Goal: Information Seeking & Learning: Learn about a topic

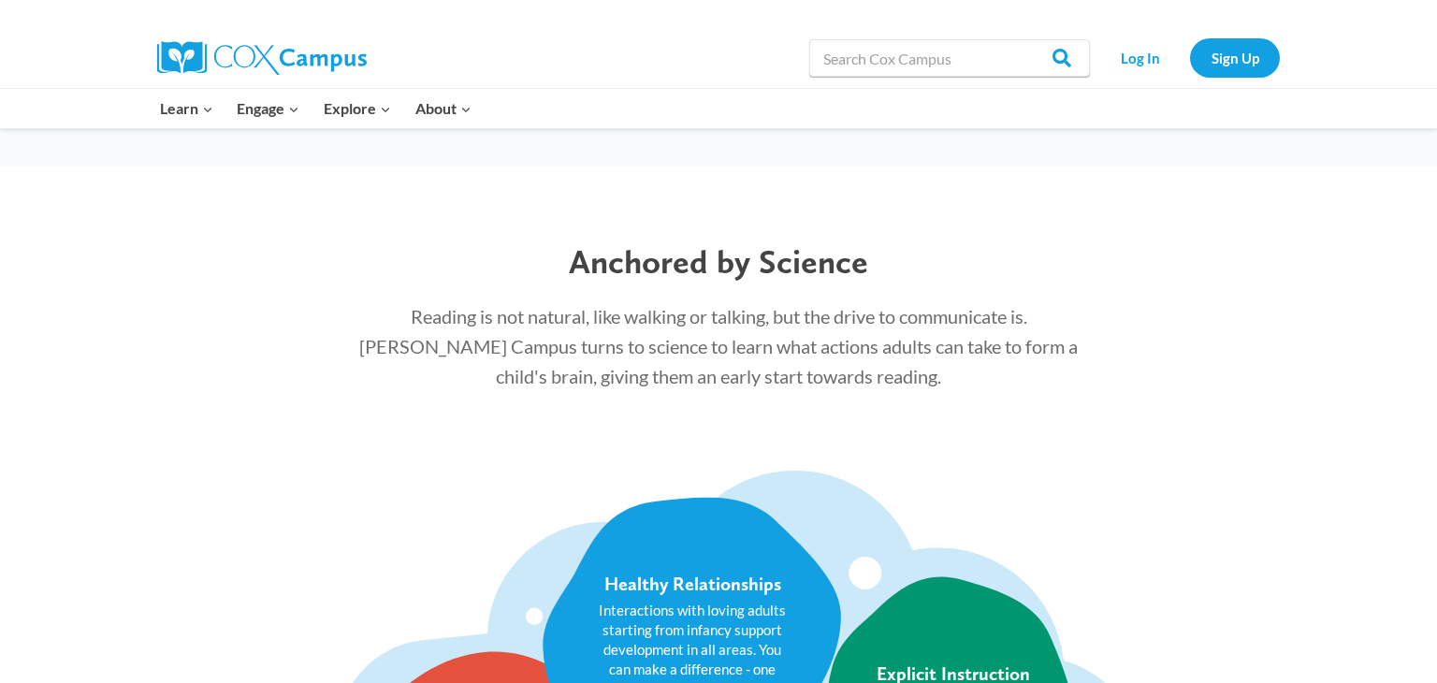
scroll to position [1887, 0]
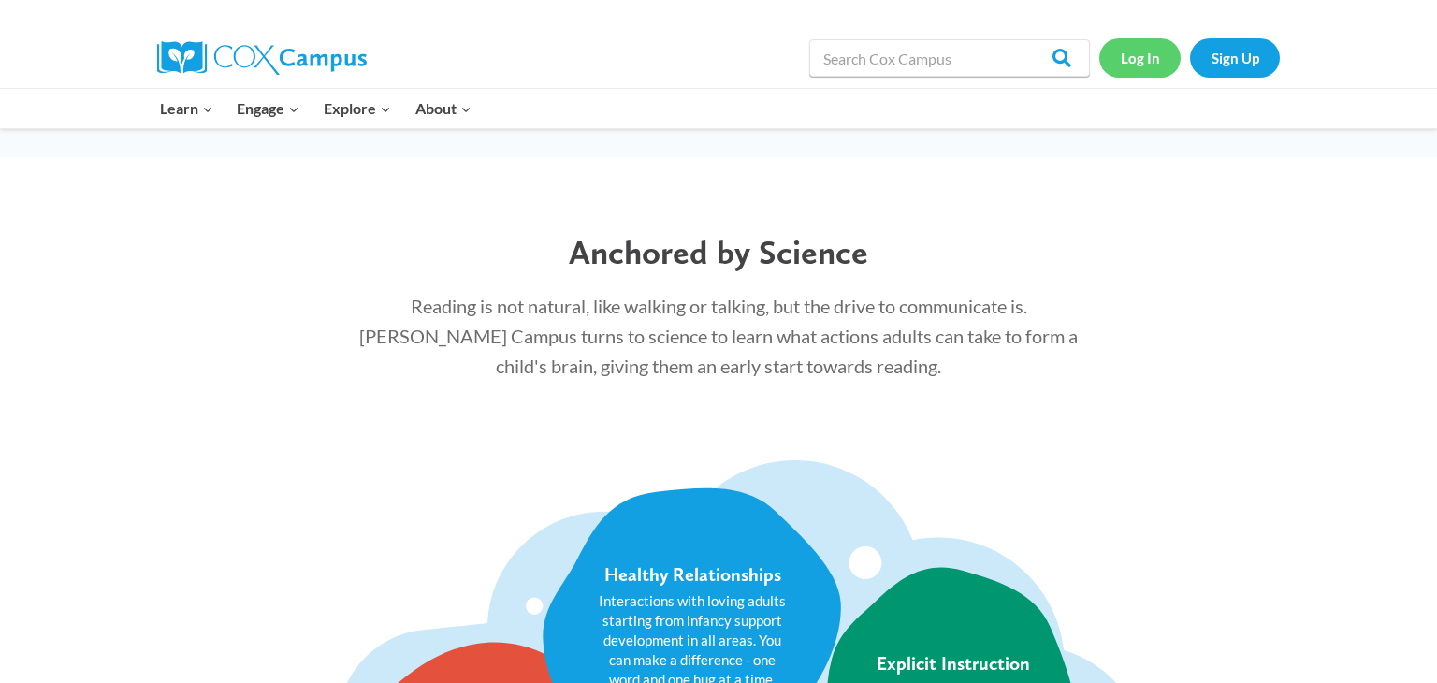
click at [1130, 64] on link "Log In" at bounding box center [1139, 57] width 81 height 38
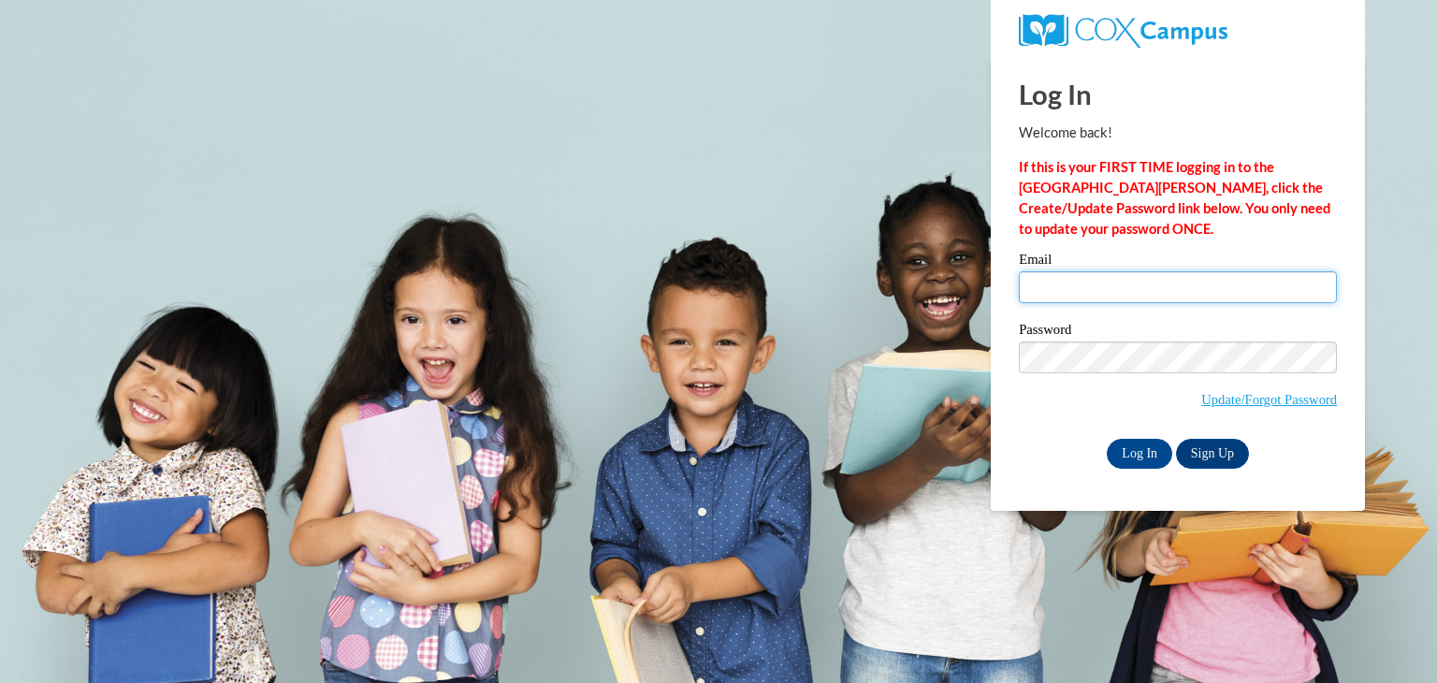
click at [1128, 287] on input "Email" at bounding box center [1178, 287] width 318 height 32
type input "rhondakmcdonald@outlook.com"
click at [1144, 451] on input "Log In" at bounding box center [1139, 454] width 65 height 30
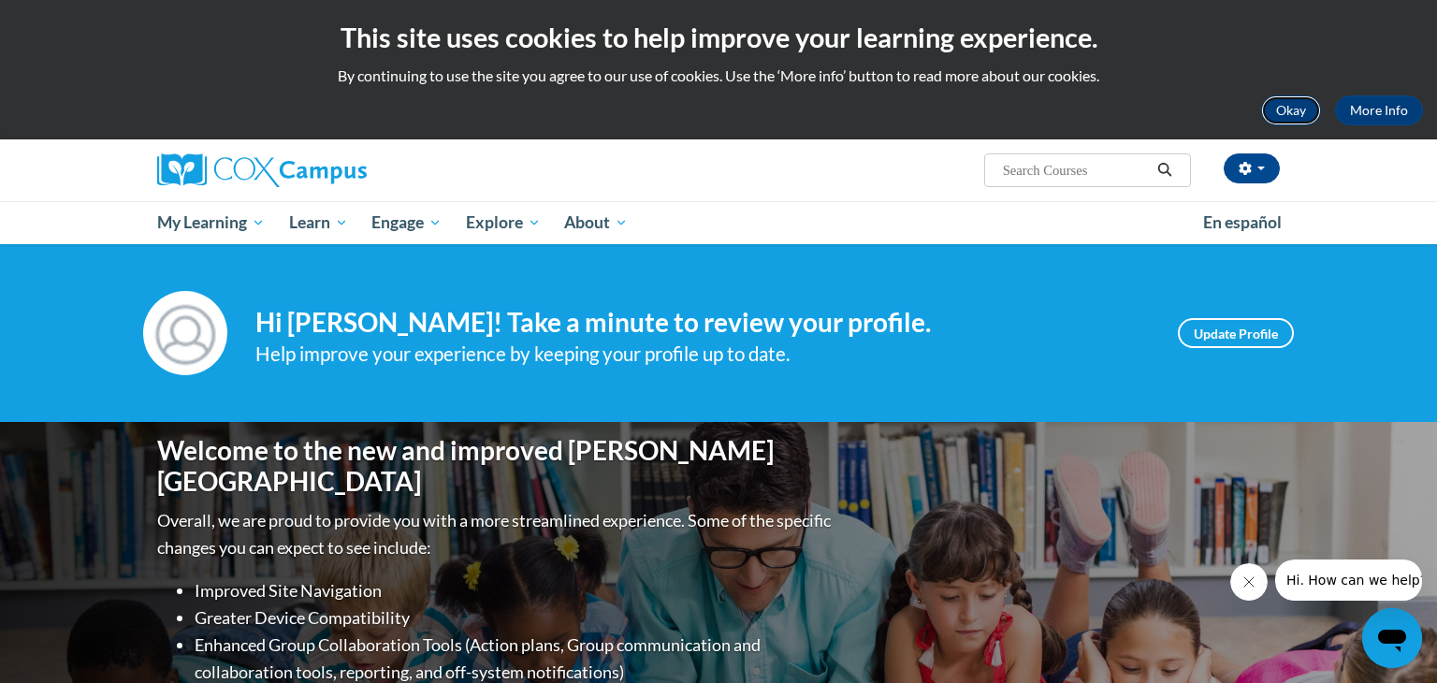
click at [1293, 116] on button "Okay" at bounding box center [1291, 110] width 60 height 30
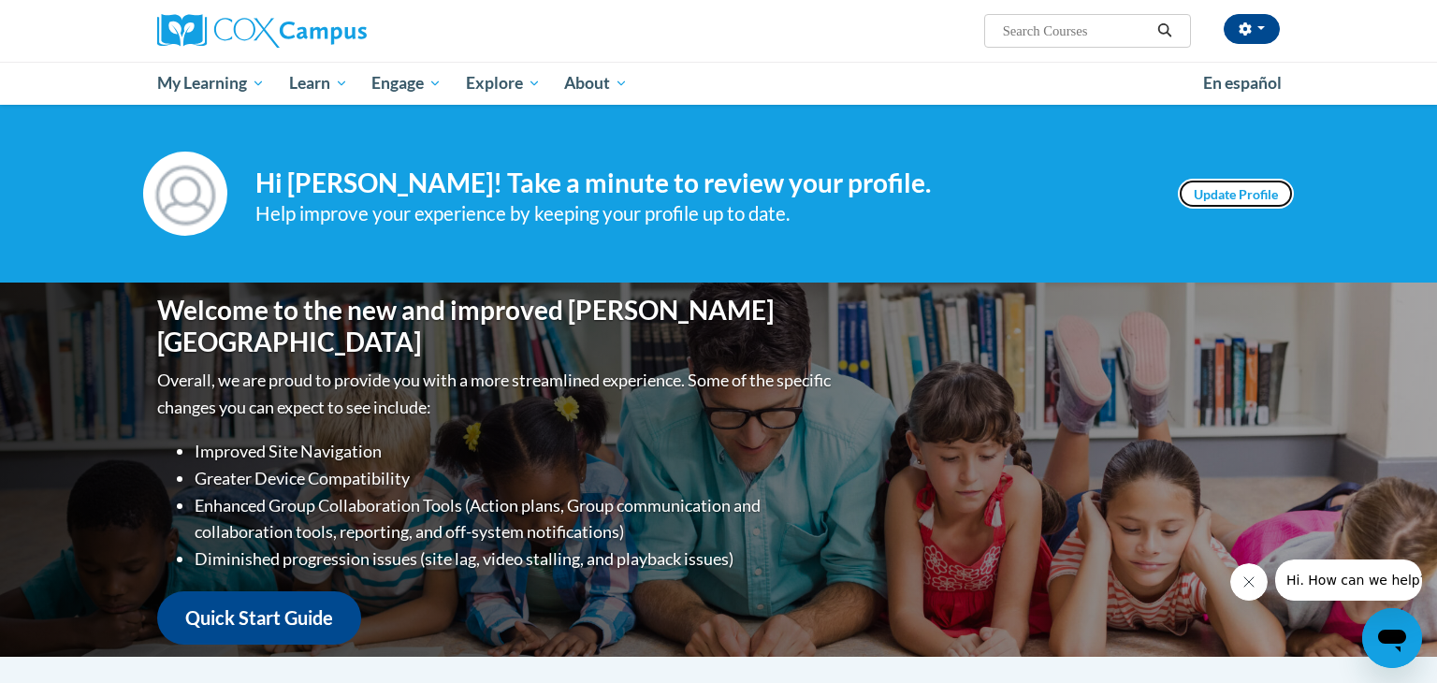
click at [1237, 205] on link "Update Profile" at bounding box center [1236, 194] width 116 height 30
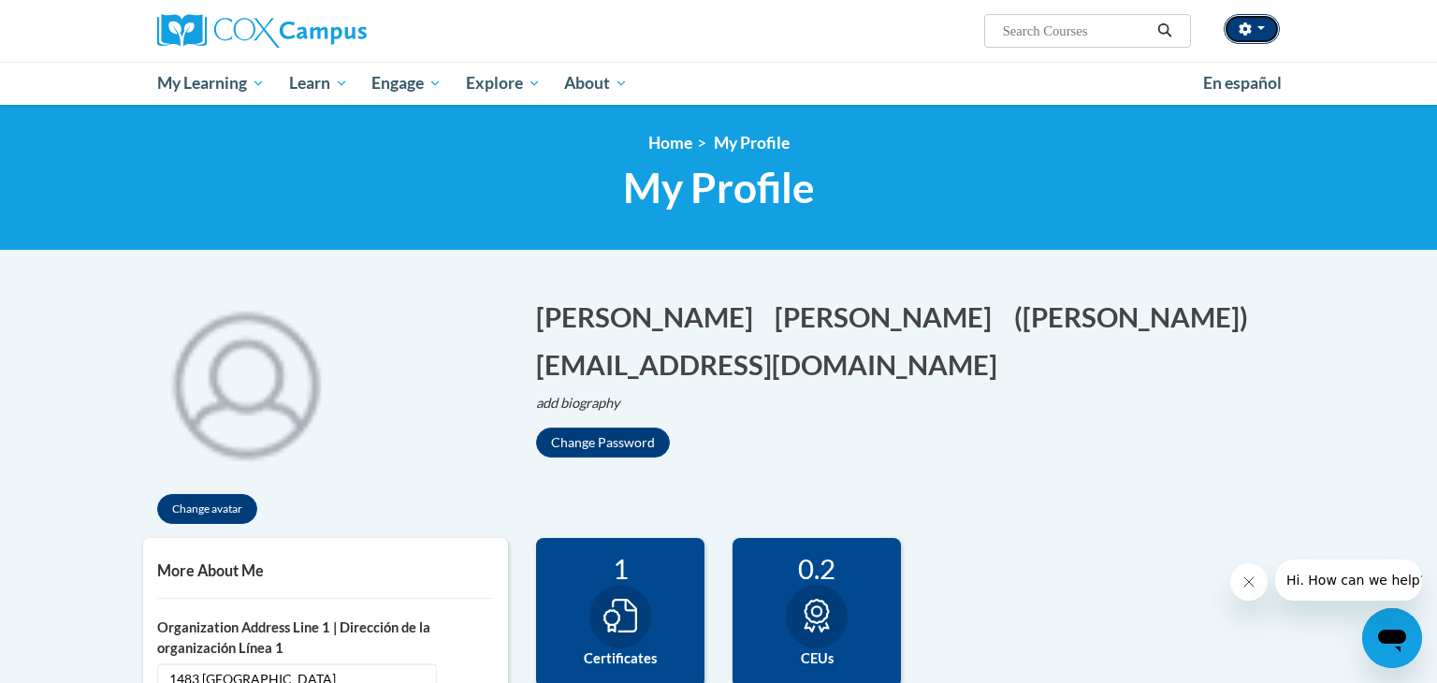
click at [1262, 35] on button "button" at bounding box center [1252, 29] width 56 height 30
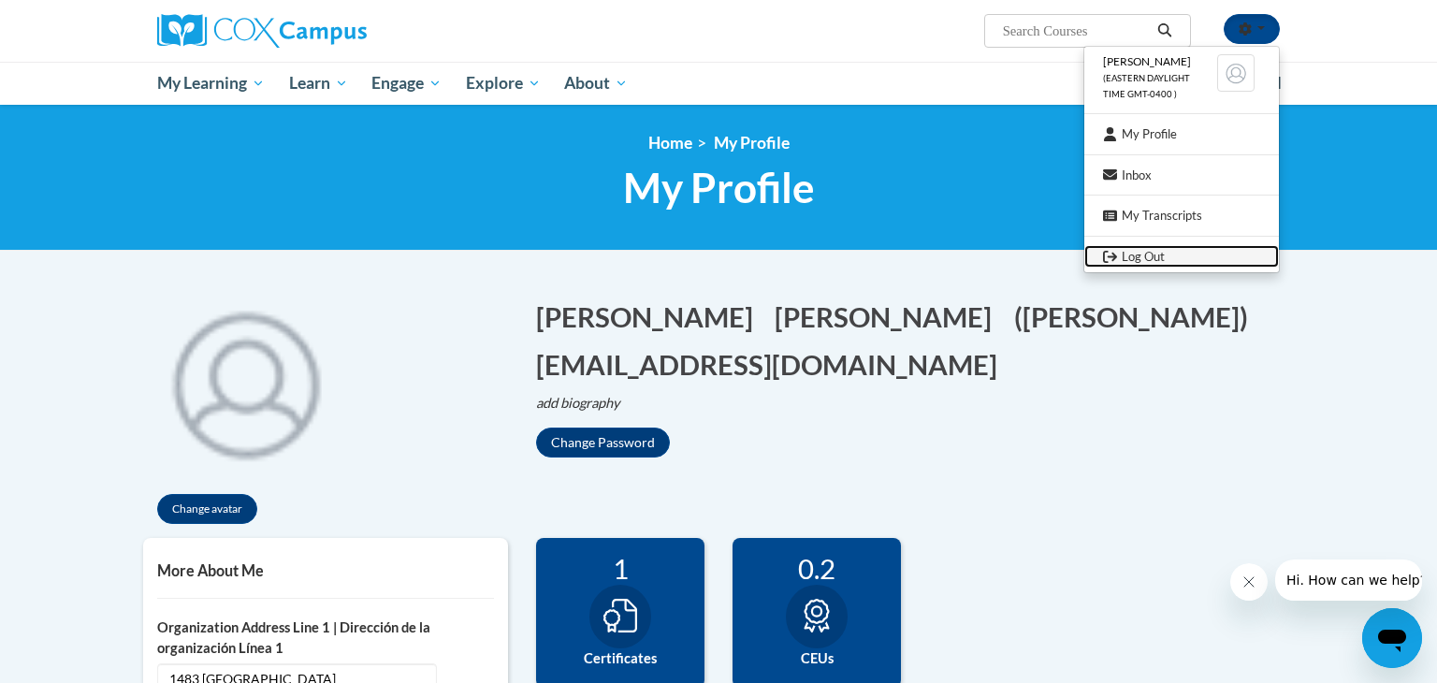
click at [1151, 260] on link "Log Out" at bounding box center [1181, 256] width 195 height 23
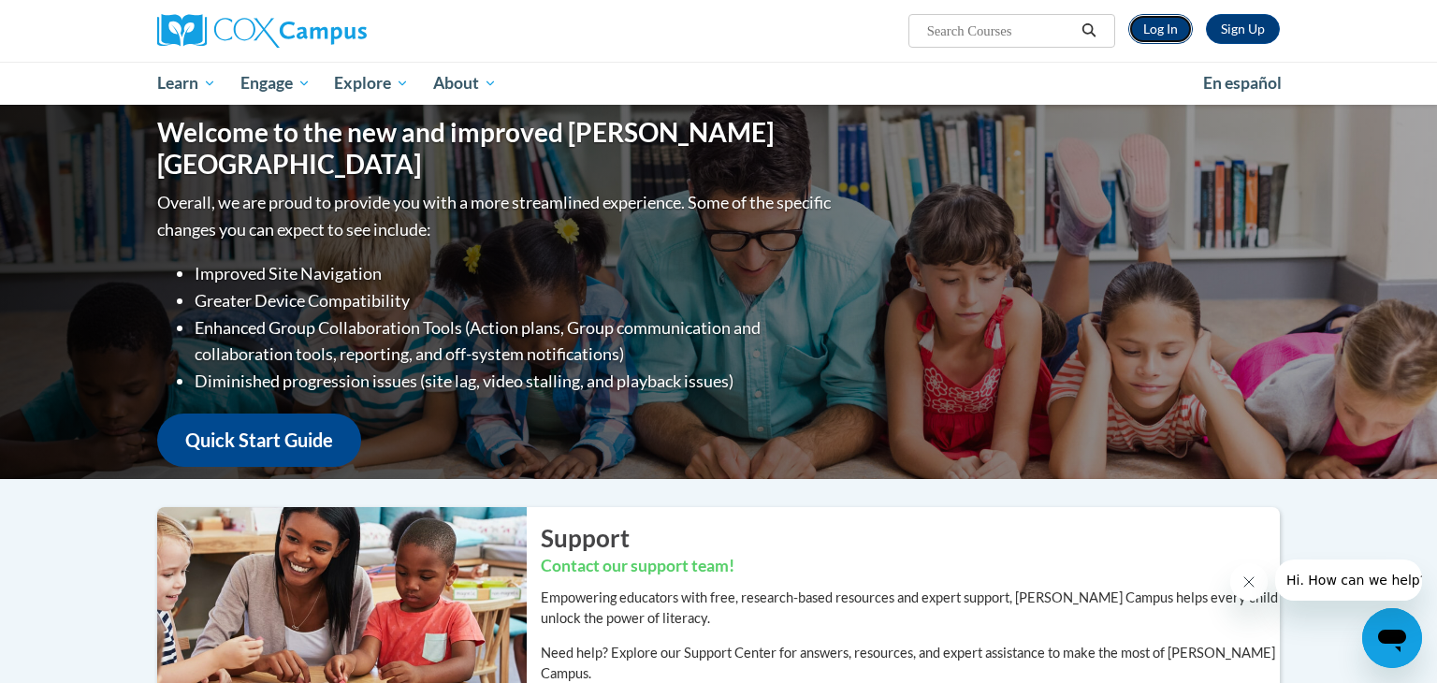
click at [1151, 31] on link "Log In" at bounding box center [1160, 29] width 65 height 30
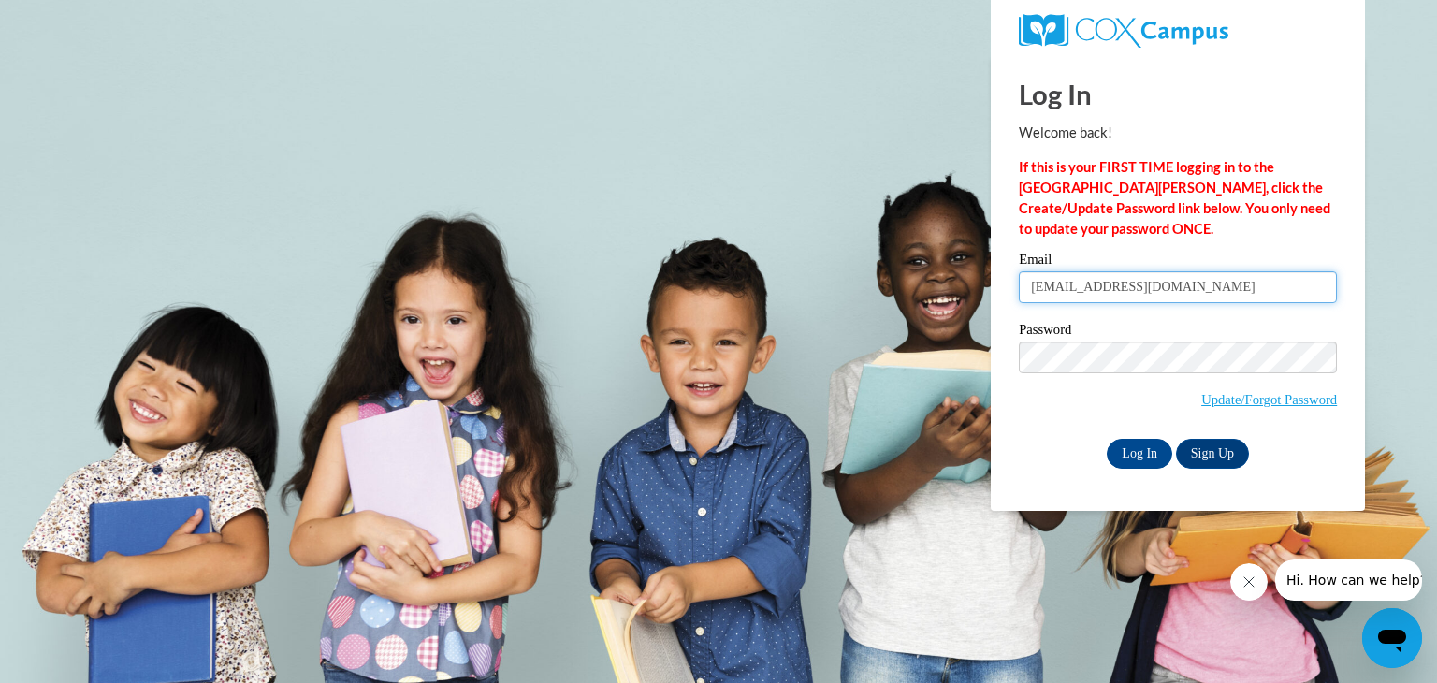
drag, startPoint x: 1286, startPoint y: 281, endPoint x: 894, endPoint y: 292, distance: 392.2
click at [894, 292] on body "Log In Welcome back! If this is your FIRST TIME logging in to the NEW Cox Campu…" at bounding box center [718, 341] width 1437 height 683
type input "rkm8888@gmail.com"
click at [1145, 458] on input "Log In" at bounding box center [1139, 454] width 65 height 30
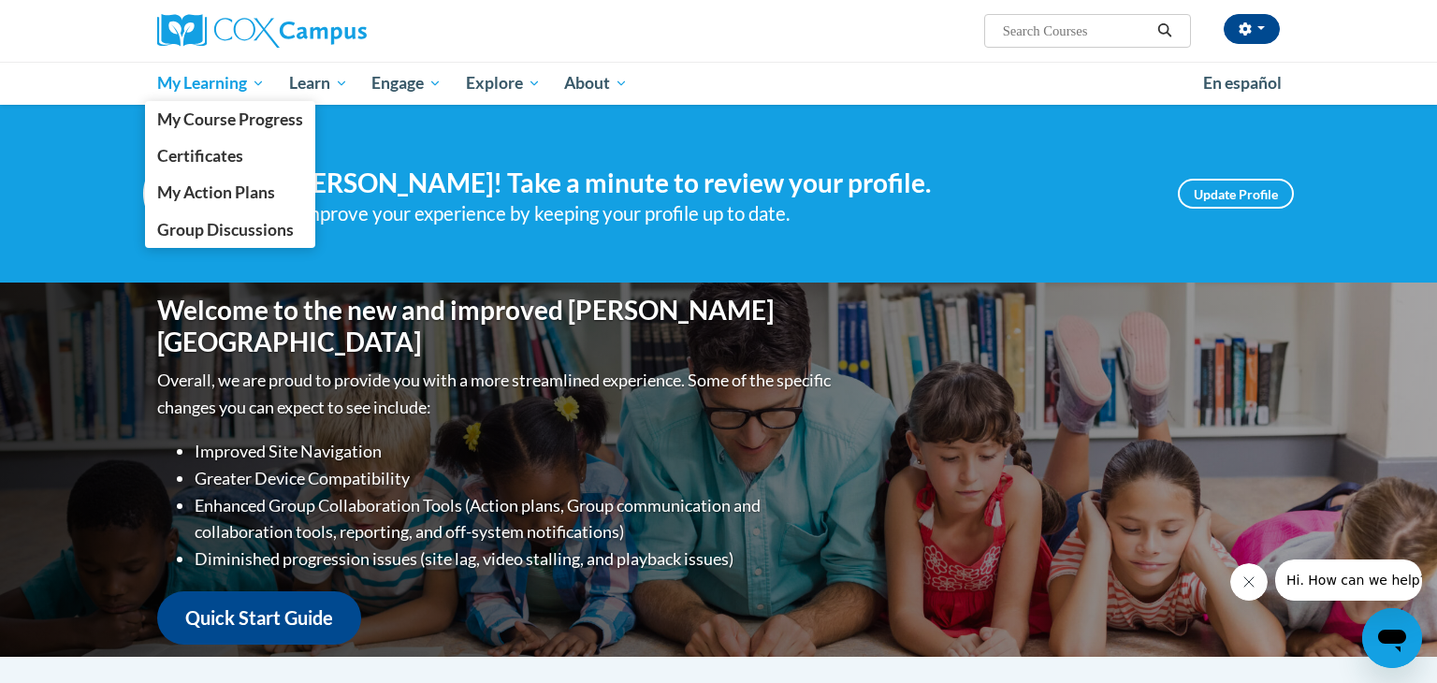
click at [206, 87] on span "My Learning" at bounding box center [211, 83] width 108 height 22
click at [225, 123] on span "My Course Progress" at bounding box center [230, 119] width 146 height 20
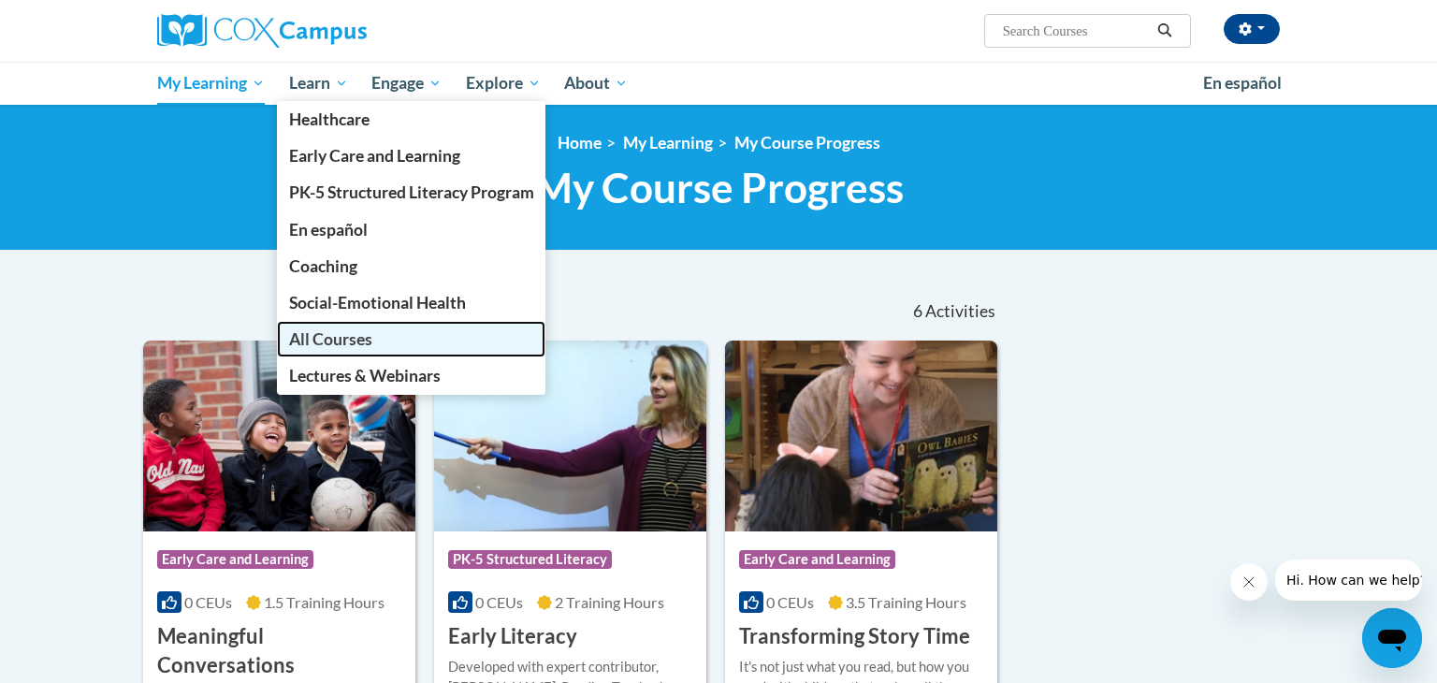
click at [323, 340] on span "All Courses" at bounding box center [330, 339] width 83 height 20
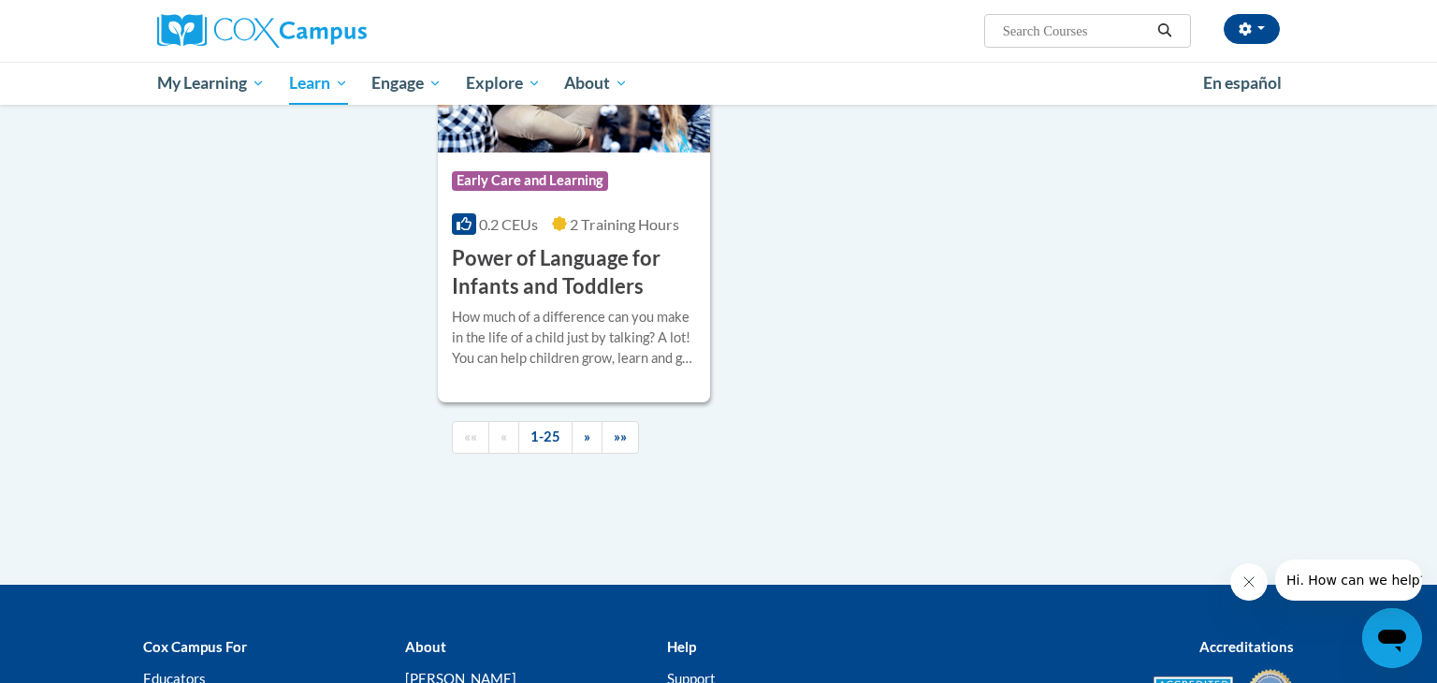
scroll to position [4416, 0]
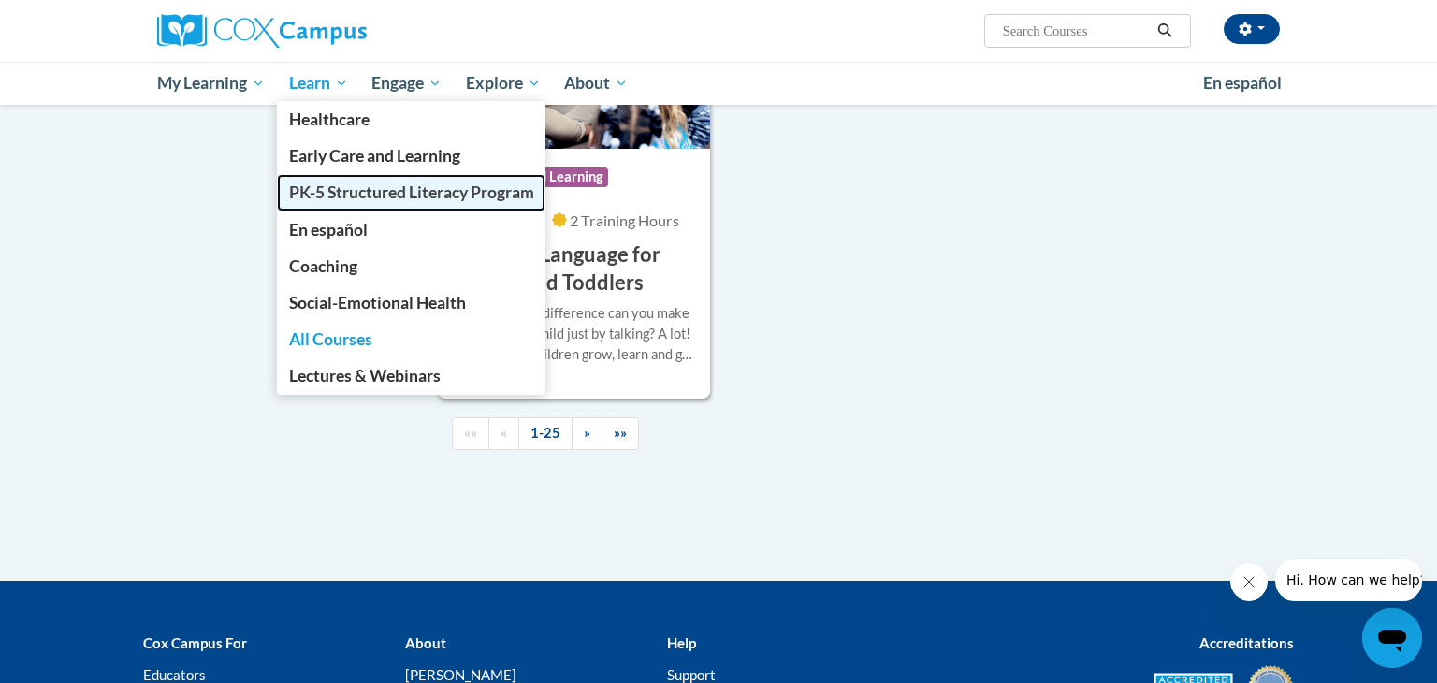
click at [326, 205] on link "PK-5 Structured Literacy Program" at bounding box center [411, 192] width 269 height 36
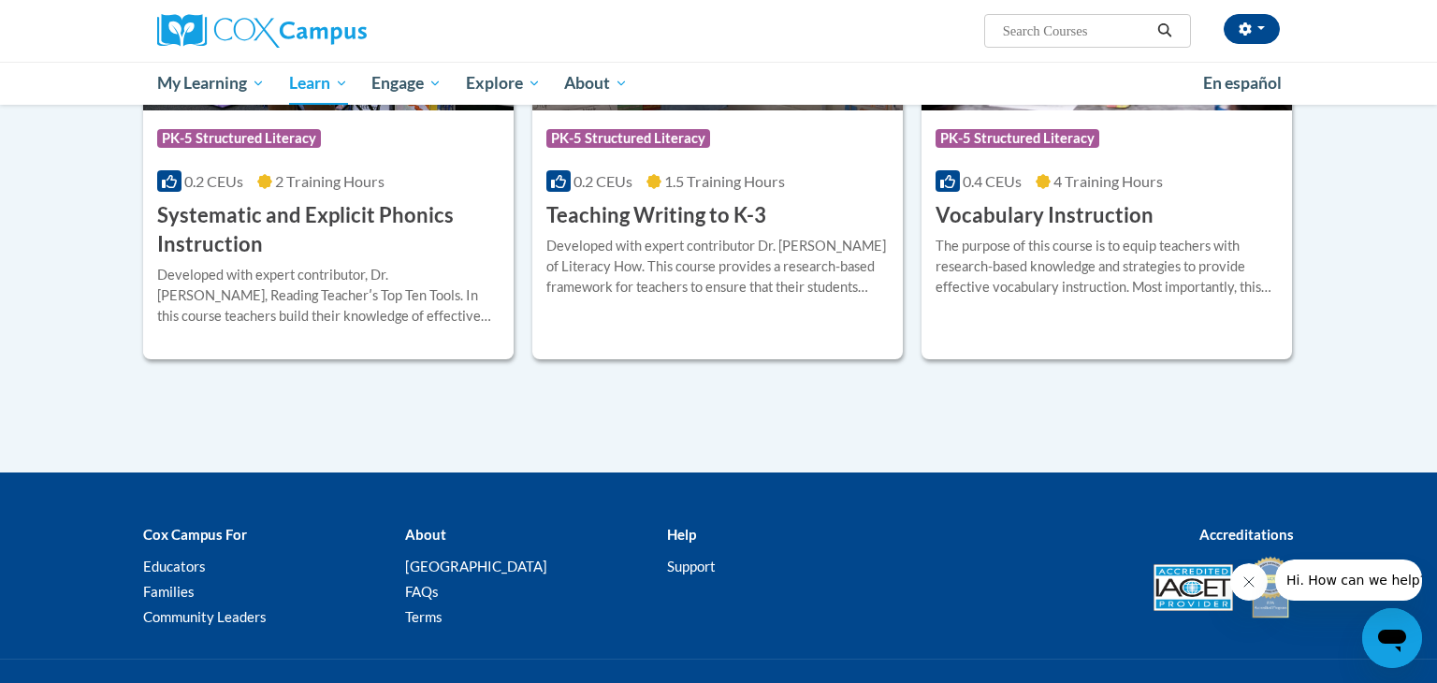
scroll to position [2208, 0]
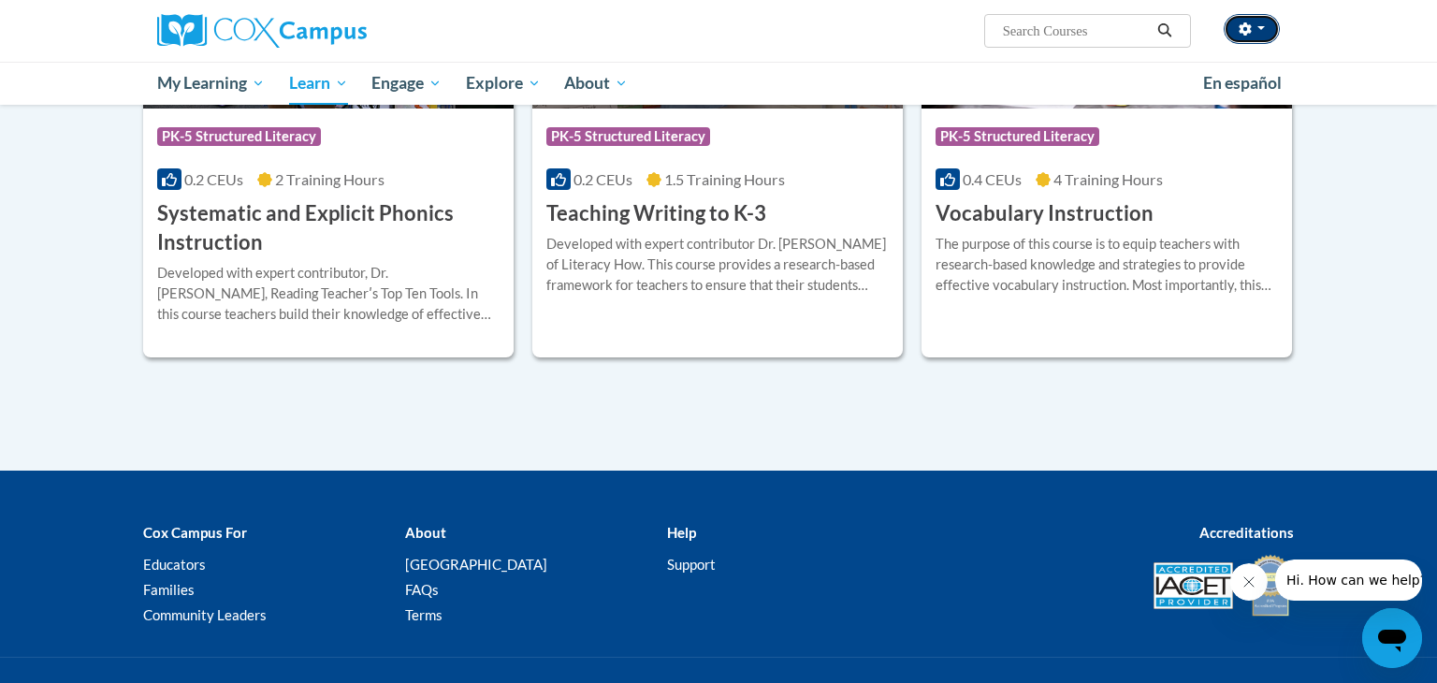
click at [1263, 30] on span "button" at bounding box center [1260, 28] width 7 height 4
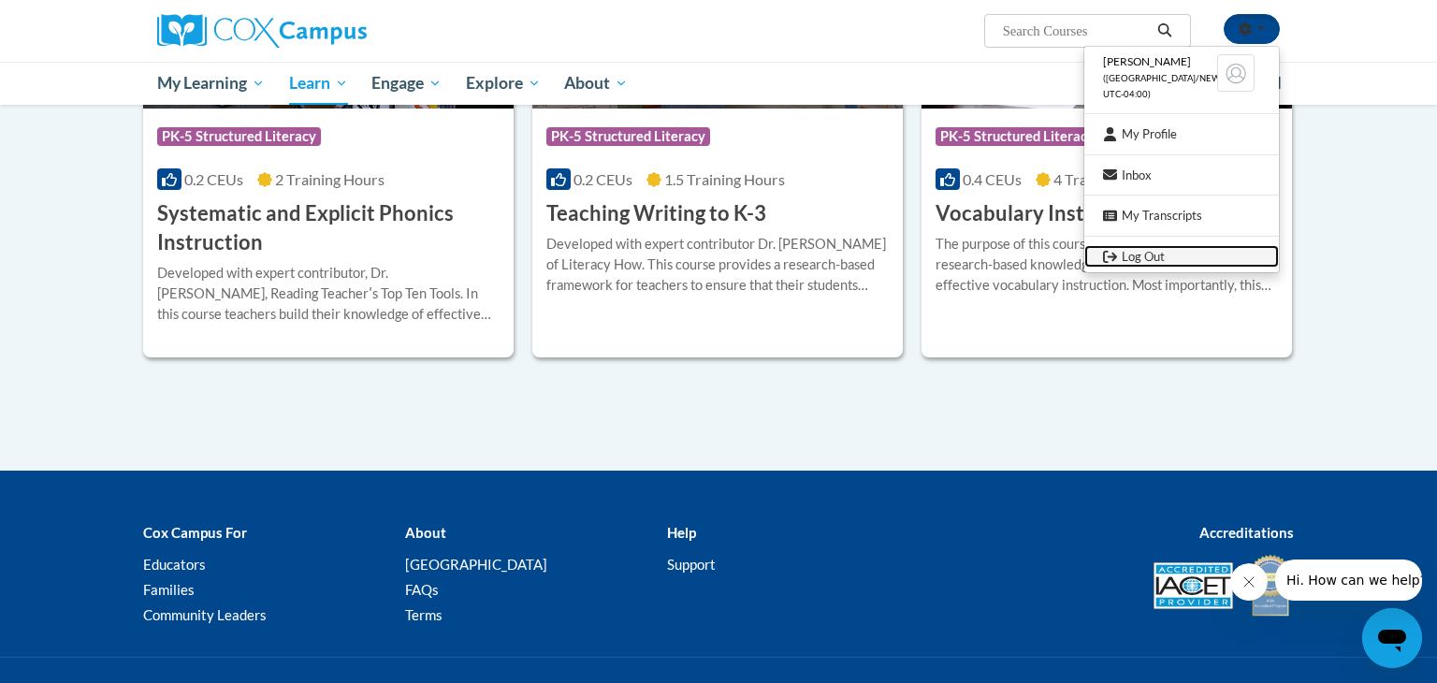
click at [1143, 261] on link "Log Out" at bounding box center [1181, 256] width 195 height 23
